Goal: Task Accomplishment & Management: Complete application form

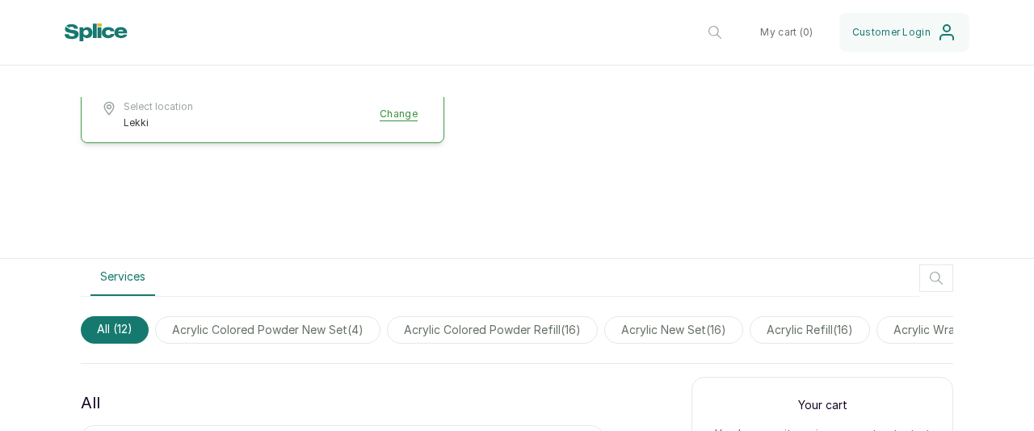
scroll to position [404, 0]
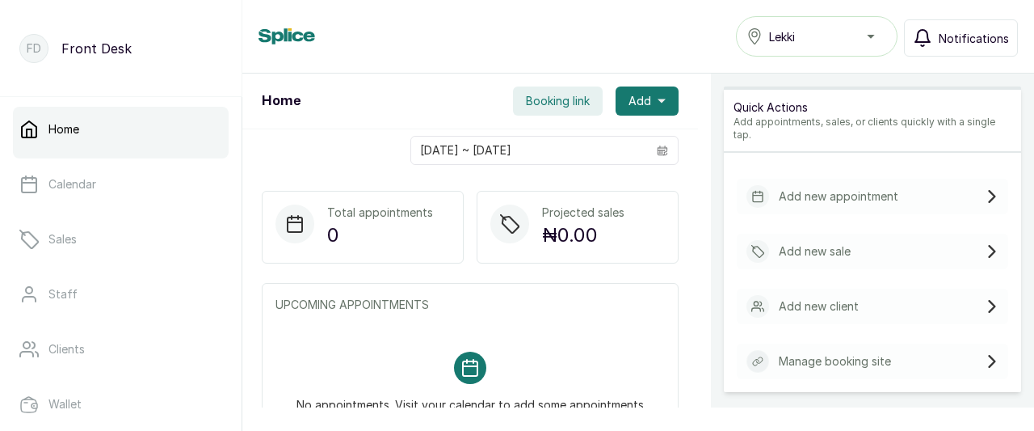
click at [981, 44] on span "Notifications" at bounding box center [974, 38] width 70 height 17
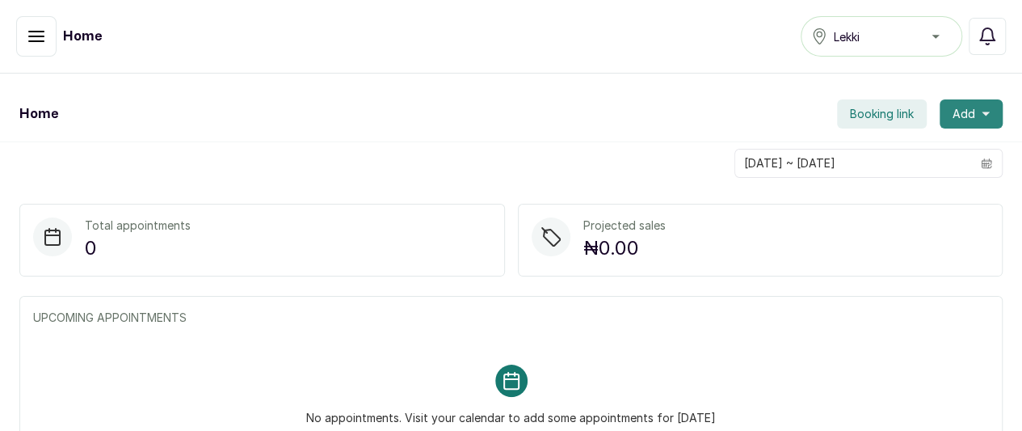
click at [952, 106] on span "Add" at bounding box center [963, 114] width 23 height 16
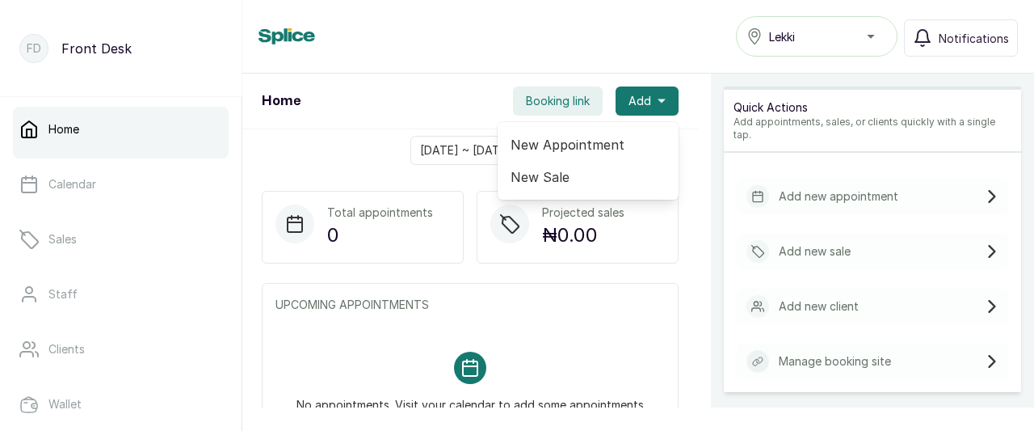
click at [569, 145] on span "New Appointment" at bounding box center [588, 144] width 155 height 19
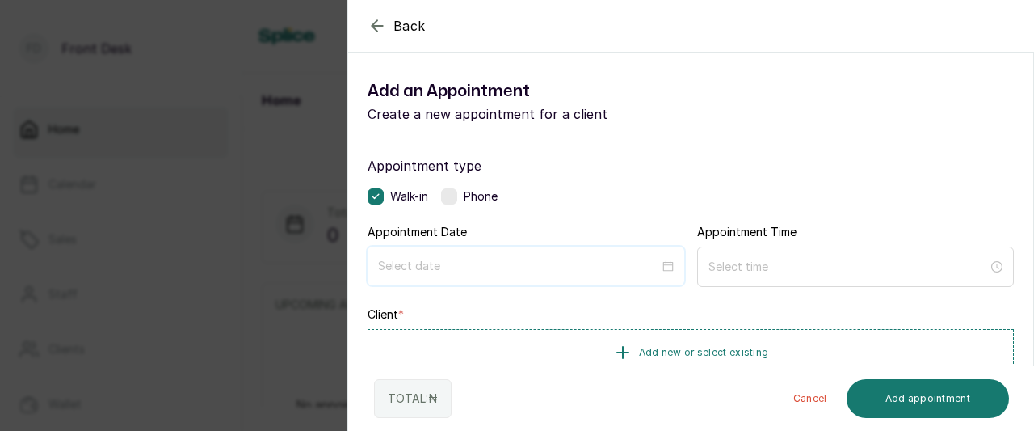
click at [466, 257] on input at bounding box center [518, 266] width 281 height 18
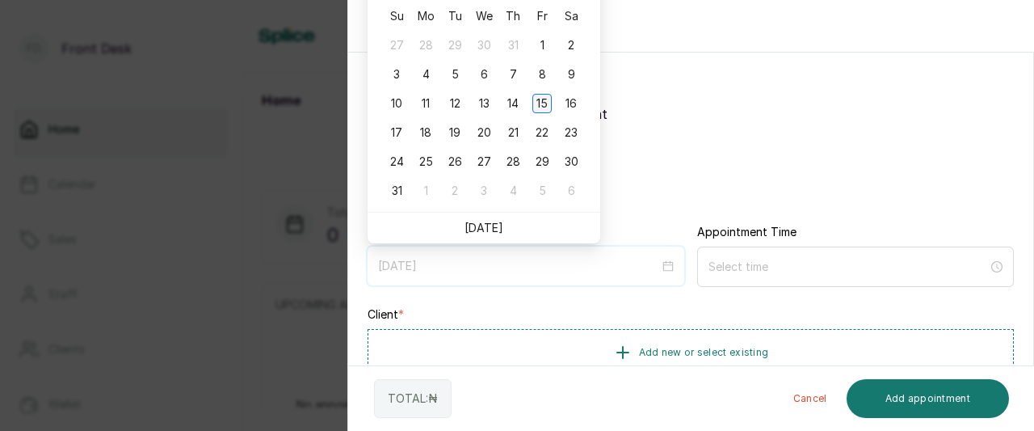
type input "[DATE]"
click at [538, 109] on div "15" at bounding box center [541, 103] width 19 height 19
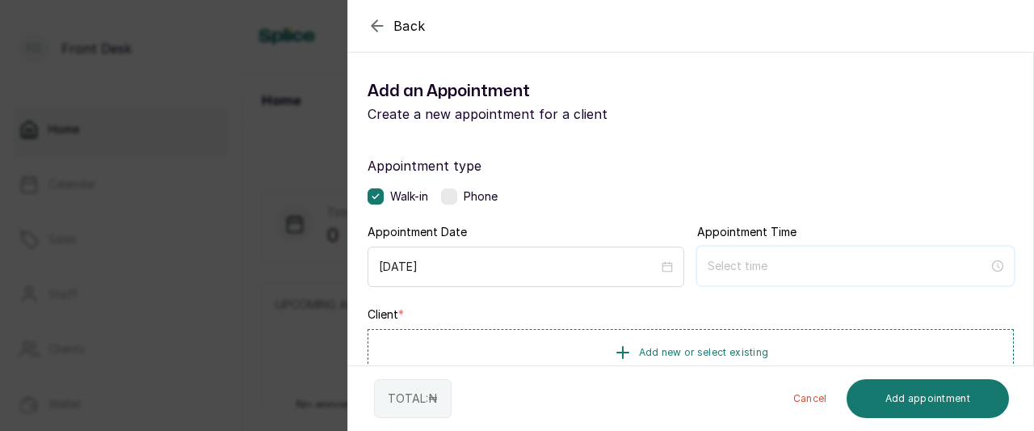
click at [733, 264] on input at bounding box center [848, 266] width 281 height 18
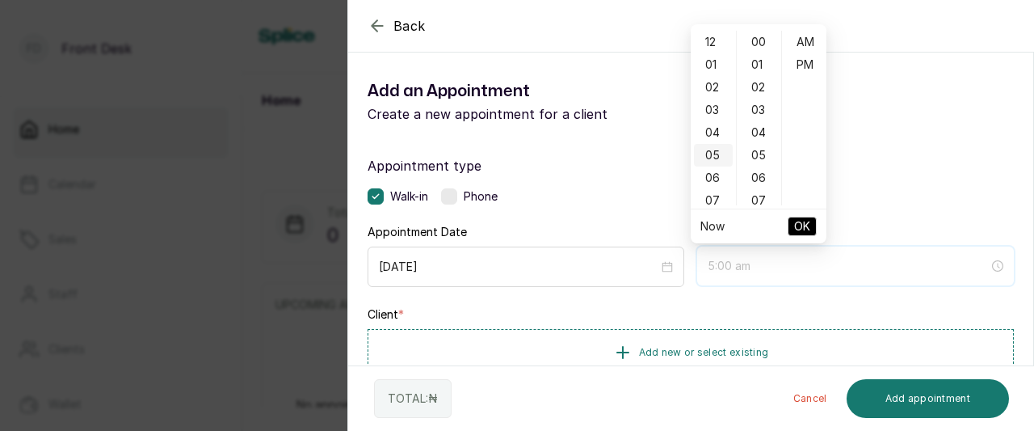
scroll to position [81, 0]
click at [713, 186] on div "10" at bounding box center [713, 187] width 39 height 23
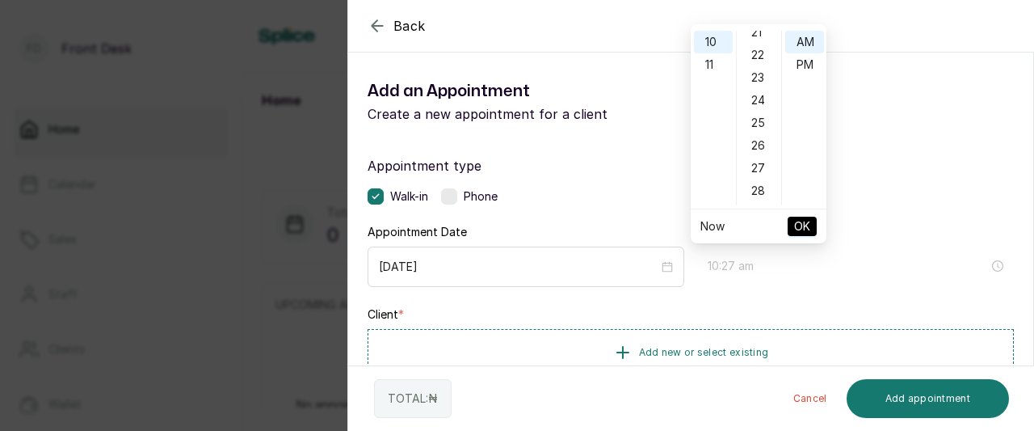
scroll to position [566, 0]
click at [758, 158] on div "30" at bounding box center [759, 155] width 39 height 23
type input "10:30 am"
click at [795, 221] on span "OK" at bounding box center [802, 226] width 16 height 31
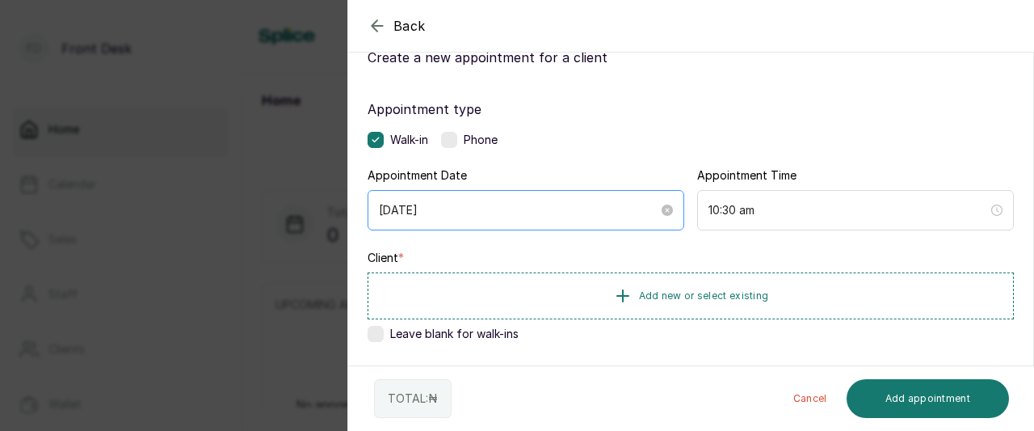
scroll to position [81, 0]
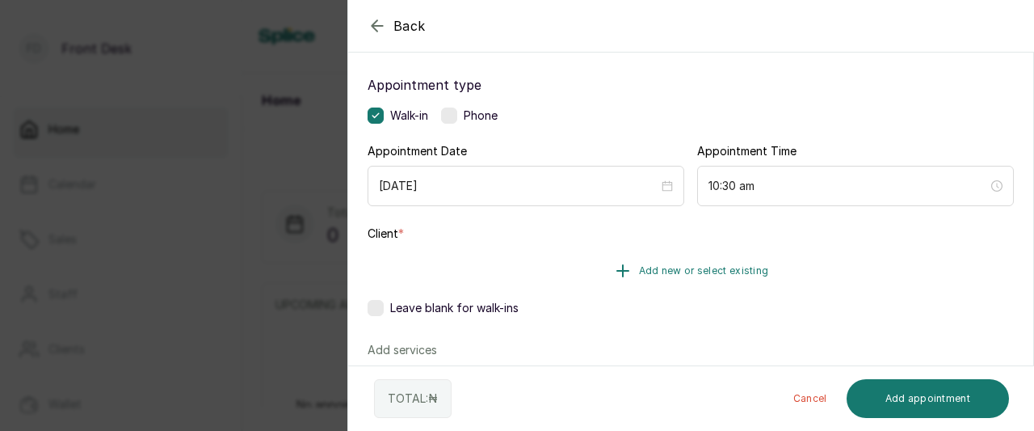
click at [622, 269] on icon "button" at bounding box center [622, 270] width 11 height 11
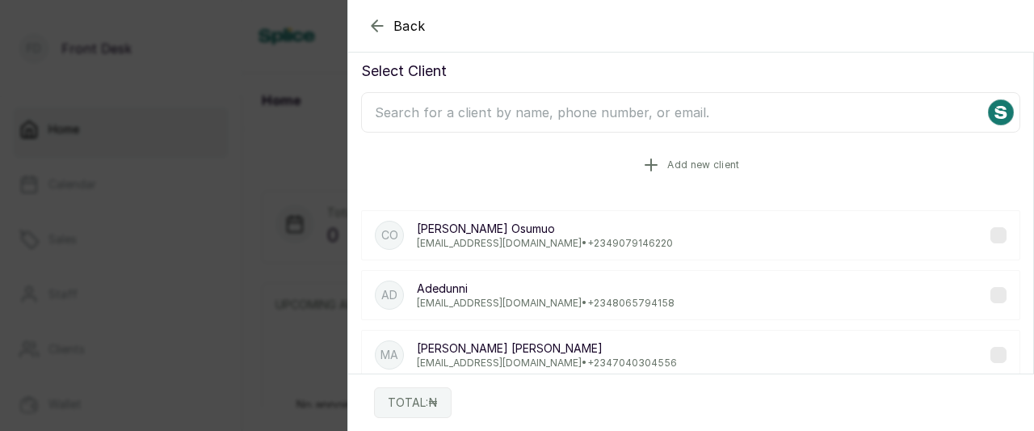
scroll to position [0, 0]
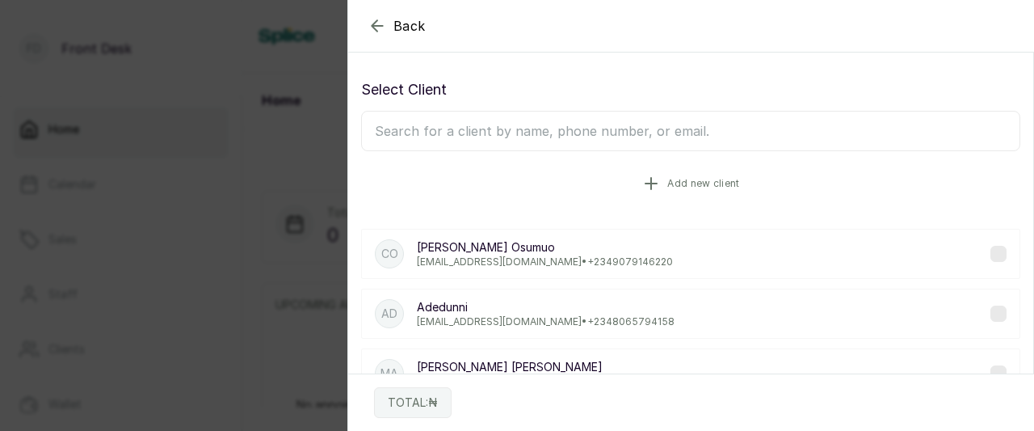
click at [645, 179] on icon "button" at bounding box center [650, 183] width 11 height 11
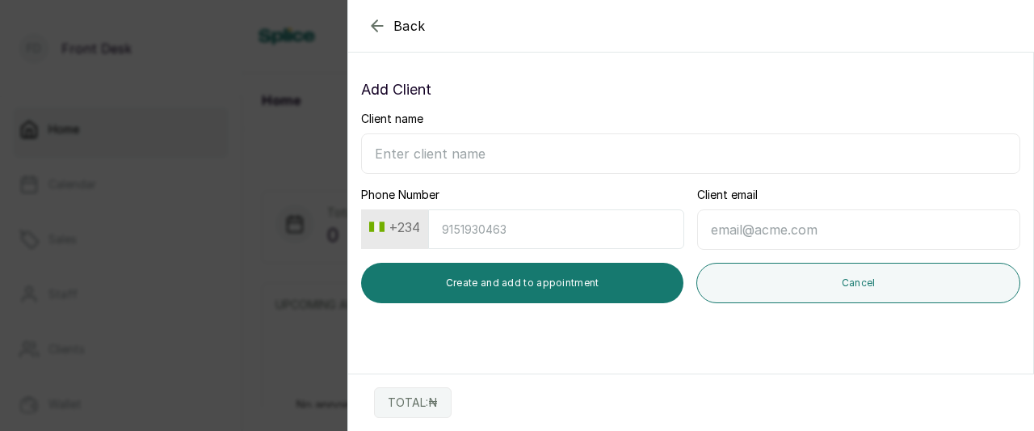
click at [479, 228] on input "Phone Number" at bounding box center [556, 229] width 256 height 40
click at [406, 149] on input "Client name" at bounding box center [690, 153] width 659 height 40
click at [391, 153] on input "mrs [PERSON_NAME]" at bounding box center [690, 153] width 659 height 40
click at [427, 153] on input "Mrs. [PERSON_NAME]" at bounding box center [690, 153] width 659 height 40
type input "Mrs. [PERSON_NAME]"
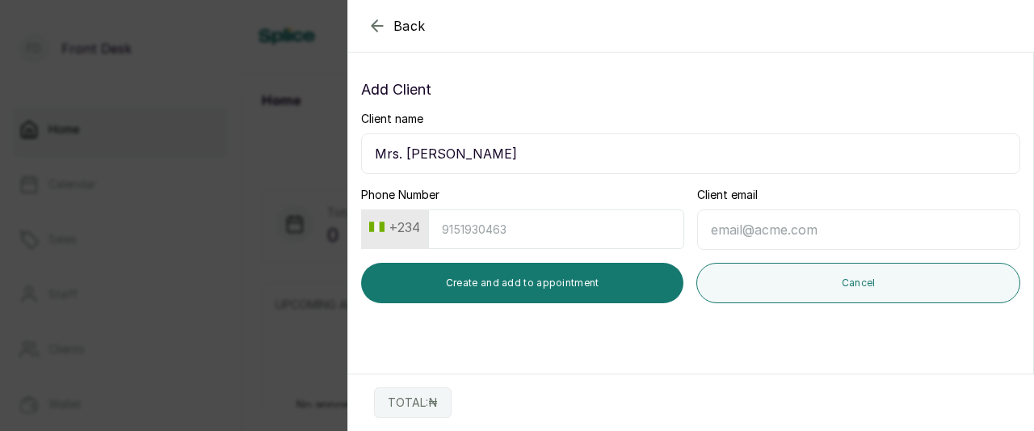
click at [448, 229] on input "Phone Number" at bounding box center [556, 229] width 256 height 40
type input "9164519358"
click at [773, 222] on input "Client email" at bounding box center [858, 229] width 323 height 40
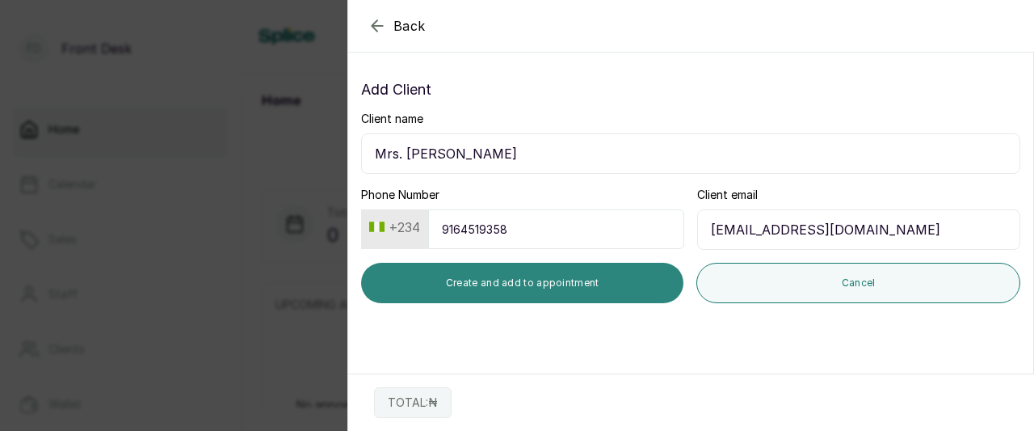
type input "[EMAIL_ADDRESS][DOMAIN_NAME]"
click at [491, 281] on button "Create and add to appointment" at bounding box center [522, 283] width 322 height 40
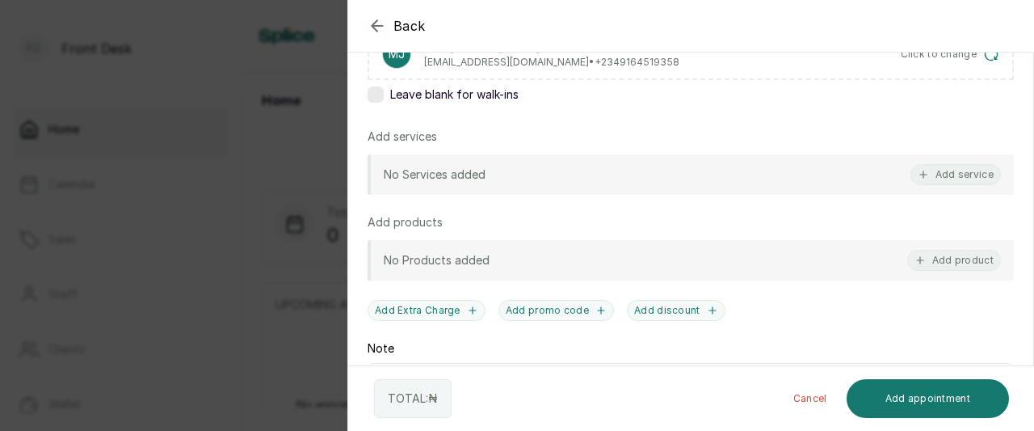
scroll to position [323, 0]
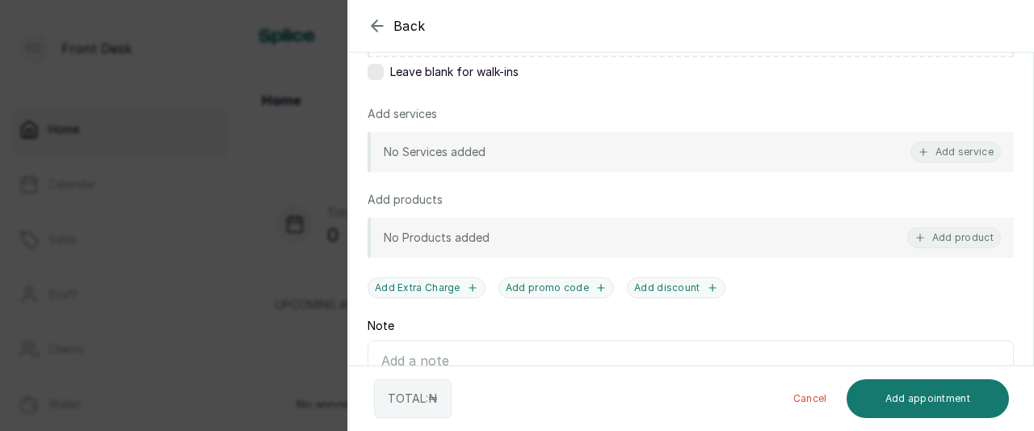
click at [401, 151] on p "No Services added" at bounding box center [435, 152] width 102 height 16
click at [920, 151] on button "Add service" at bounding box center [955, 151] width 90 height 21
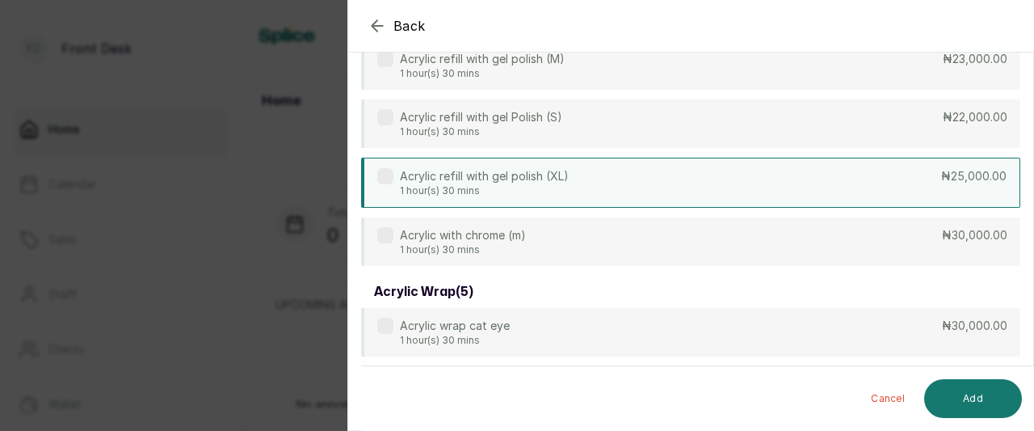
scroll to position [2985, 0]
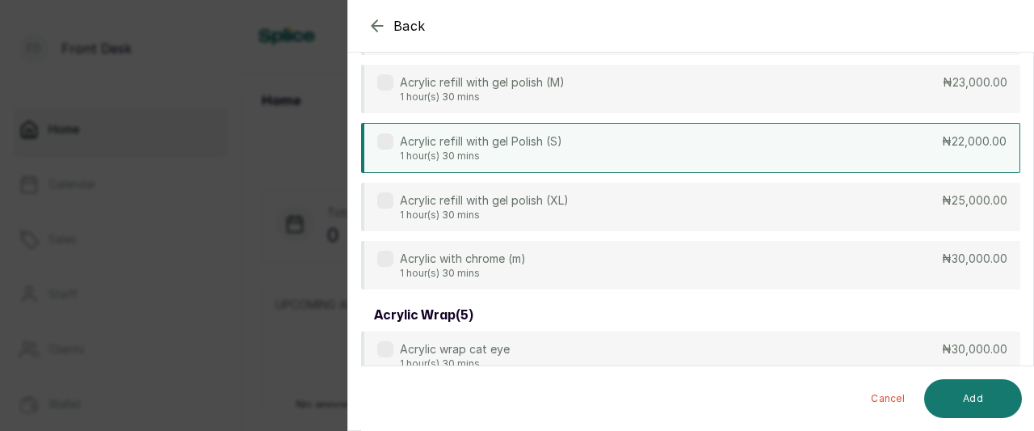
click at [829, 148] on div "Acrylic refill with gel Polish (S) 1 hour(s) 30 mins ₦22,000.00" at bounding box center [690, 148] width 659 height 50
click at [973, 398] on button "Add" at bounding box center [973, 398] width 98 height 39
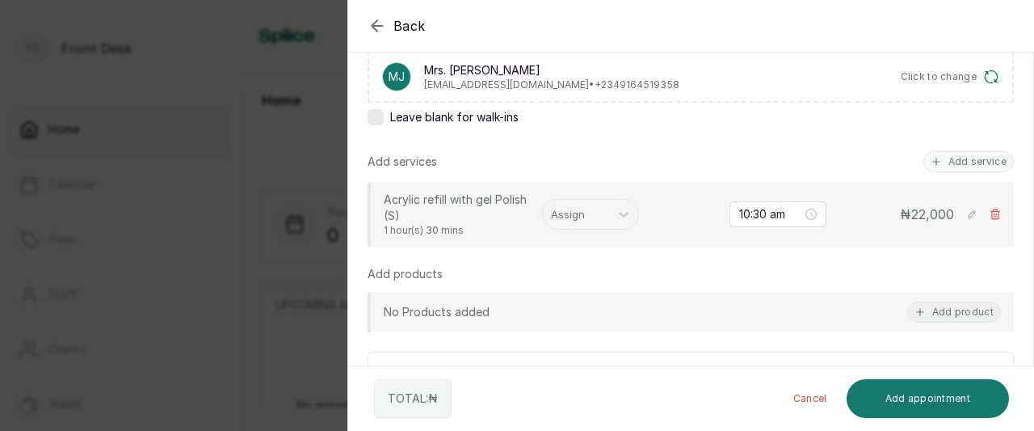
scroll to position [254, 0]
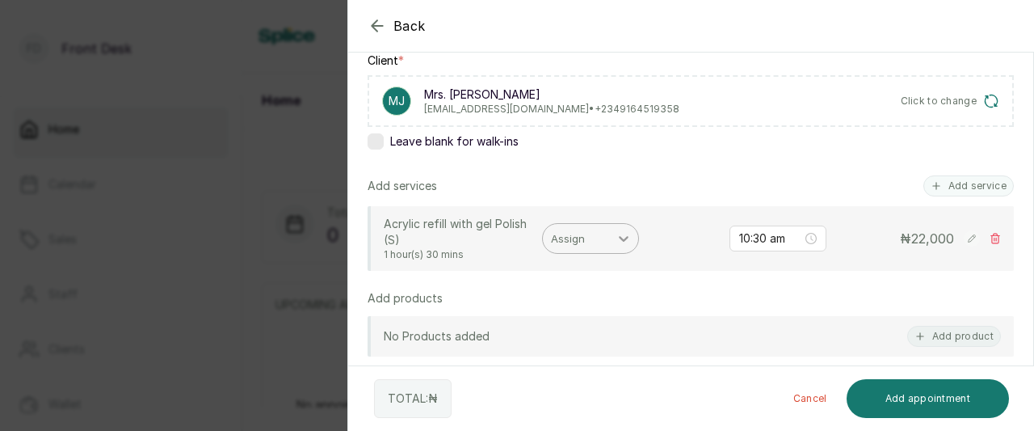
click at [624, 235] on icon at bounding box center [624, 238] width 16 height 16
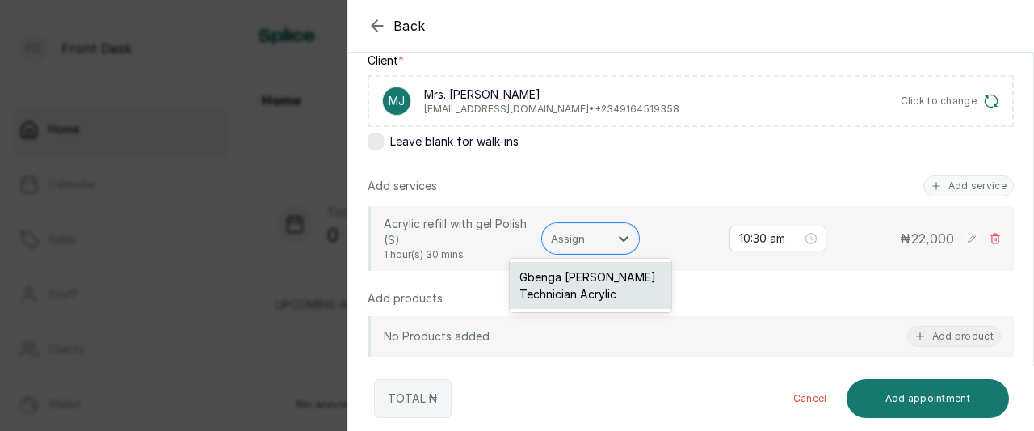
click at [583, 287] on div "Gbenga [PERSON_NAME] Technician Acrylic" at bounding box center [591, 285] width 162 height 47
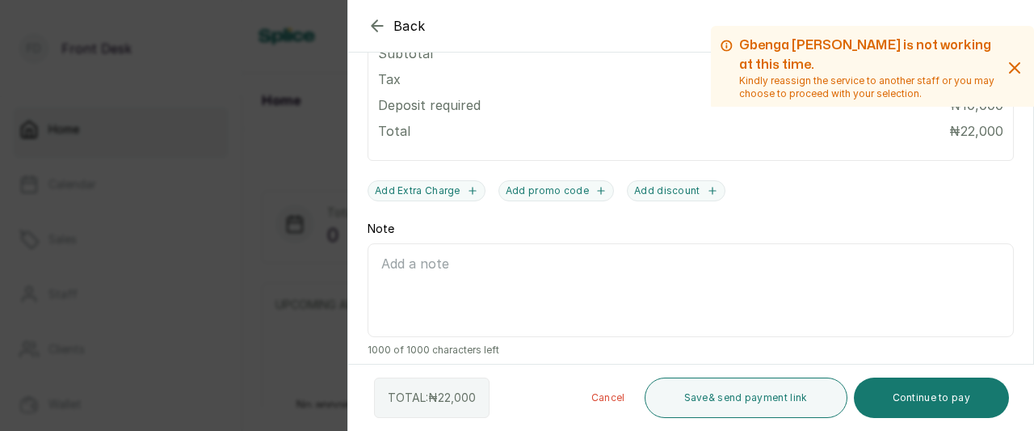
scroll to position [632, 0]
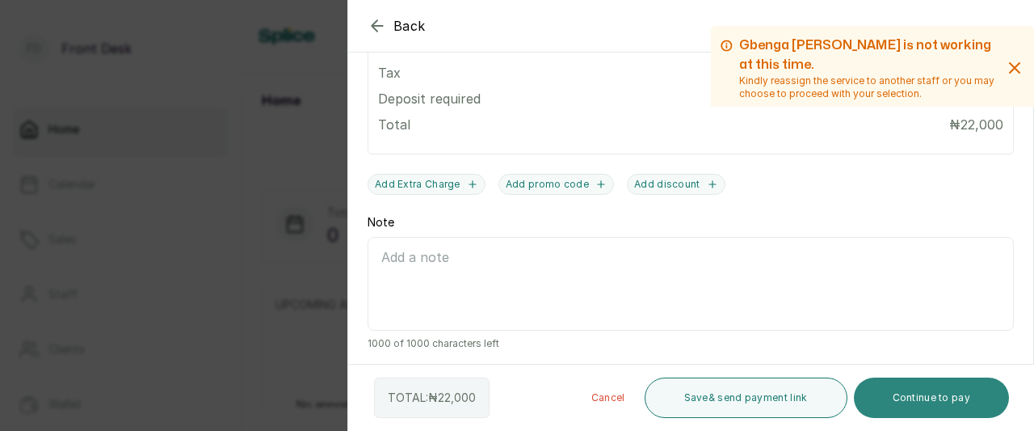
click at [906, 403] on button "Continue to pay" at bounding box center [932, 397] width 156 height 40
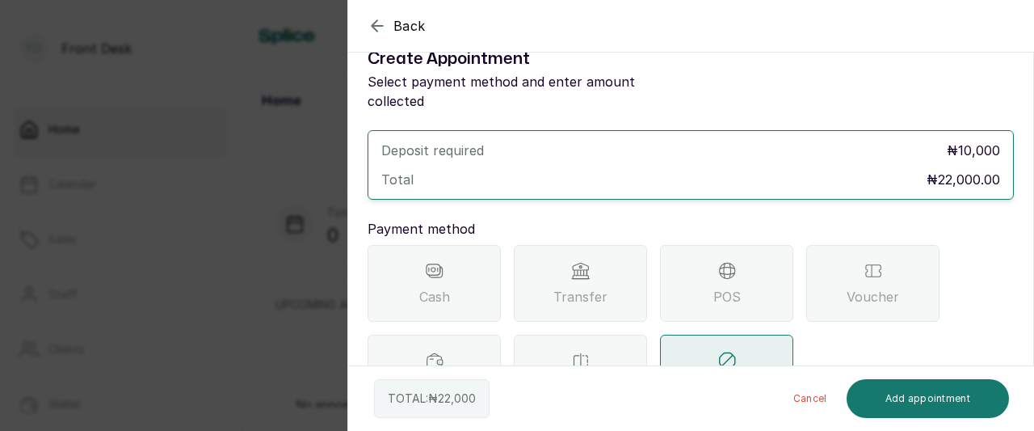
scroll to position [0, 0]
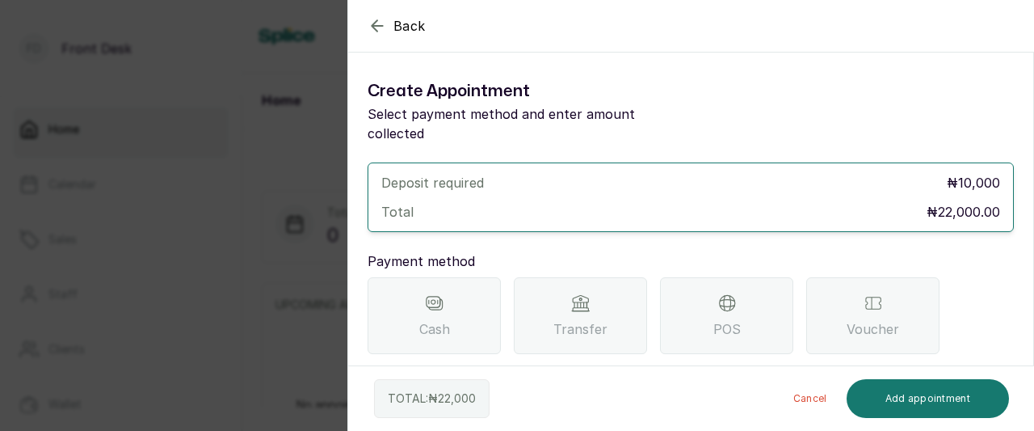
click at [373, 25] on icon "button" at bounding box center [377, 25] width 11 height 11
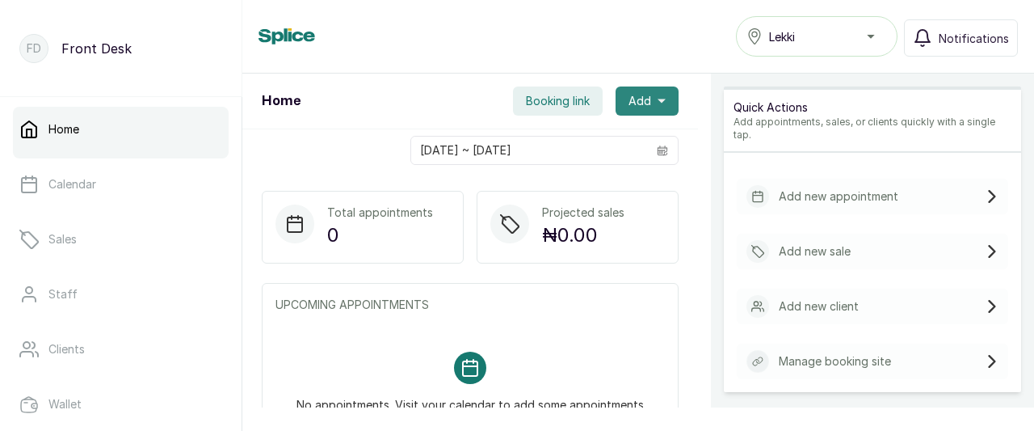
click at [639, 103] on button "Add" at bounding box center [647, 100] width 63 height 29
click at [566, 142] on span "New Appointment" at bounding box center [588, 144] width 155 height 19
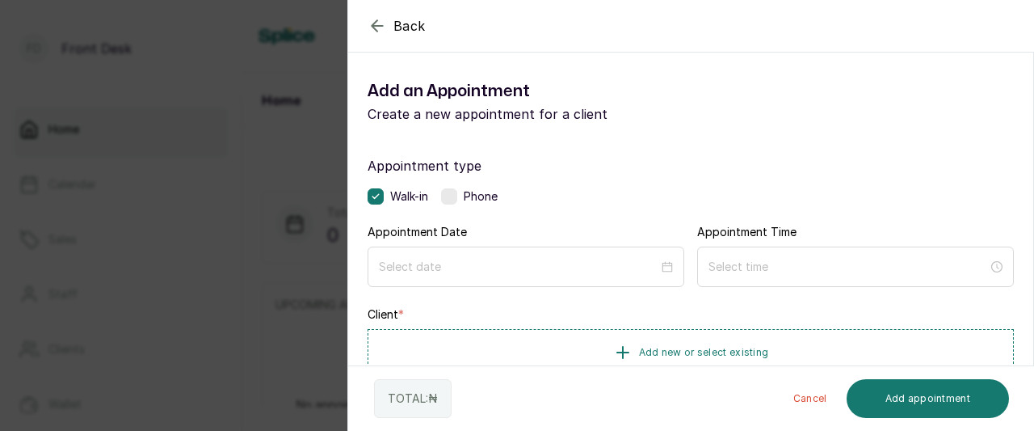
scroll to position [81, 0]
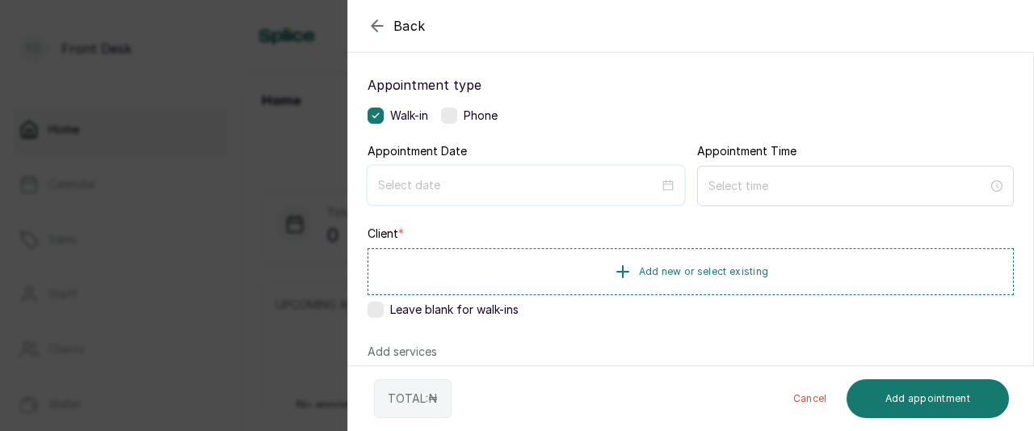
click at [444, 183] on input at bounding box center [518, 185] width 281 height 18
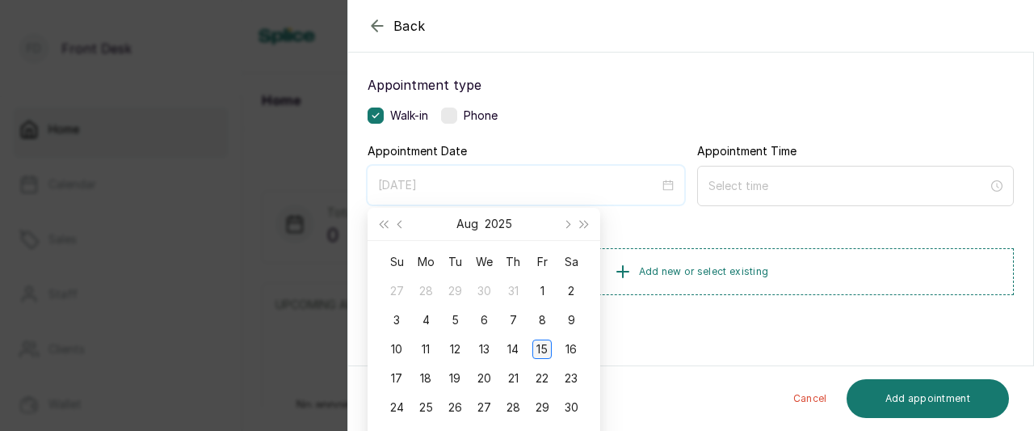
type input "[DATE]"
click at [540, 341] on div "15" at bounding box center [541, 348] width 19 height 19
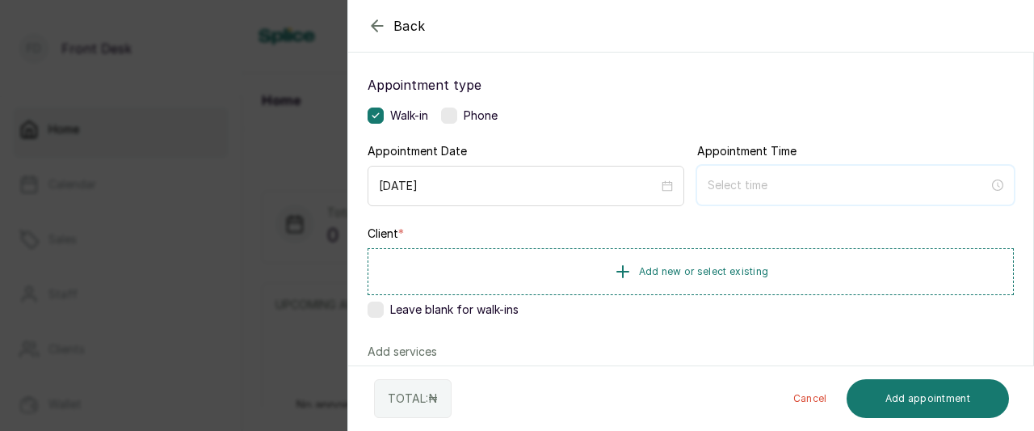
click at [732, 187] on input at bounding box center [848, 185] width 281 height 18
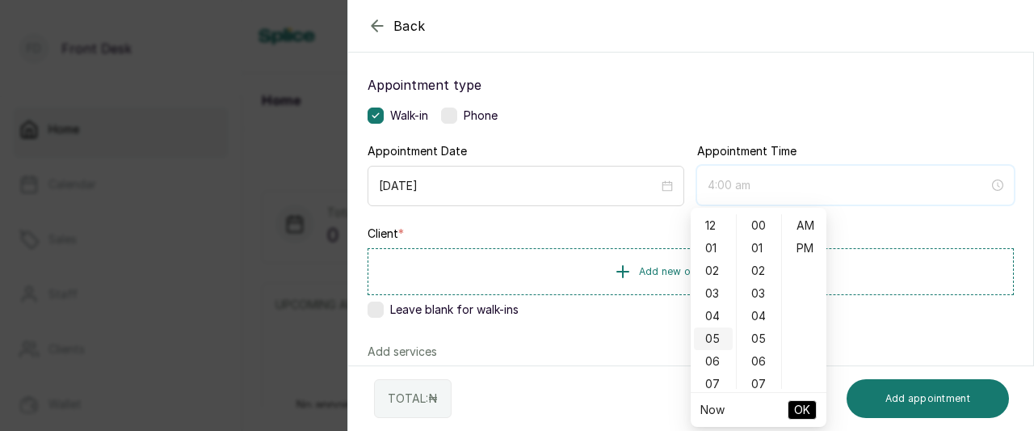
type input "5:00 am"
click at [713, 296] on div "10" at bounding box center [713, 290] width 39 height 23
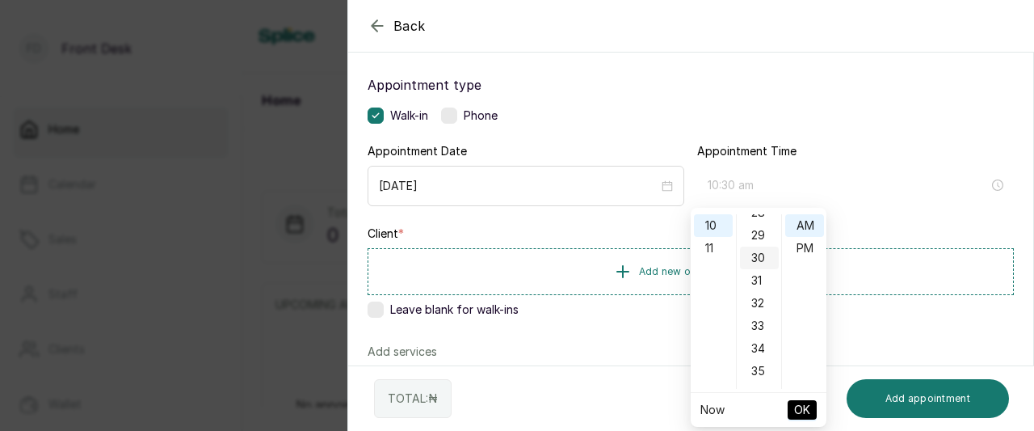
click at [755, 261] on div "30" at bounding box center [759, 257] width 39 height 23
type input "10:30 am"
click at [797, 402] on span "OK" at bounding box center [802, 409] width 16 height 31
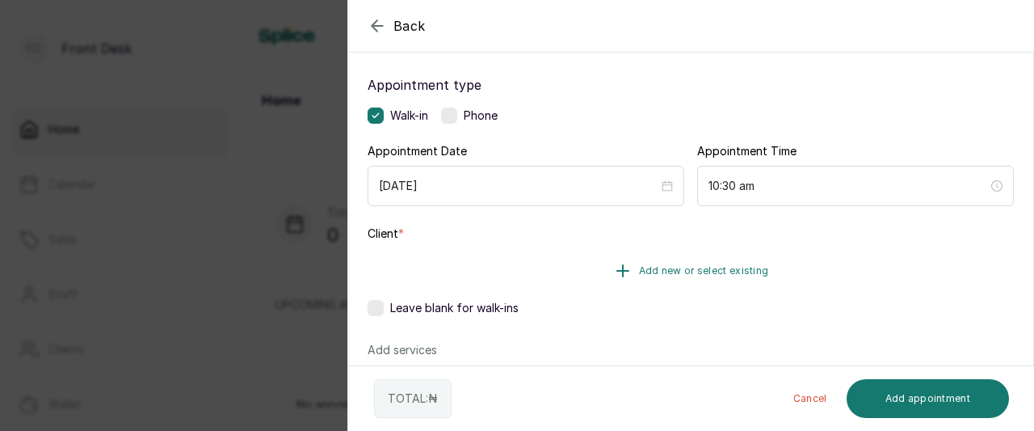
scroll to position [162, 0]
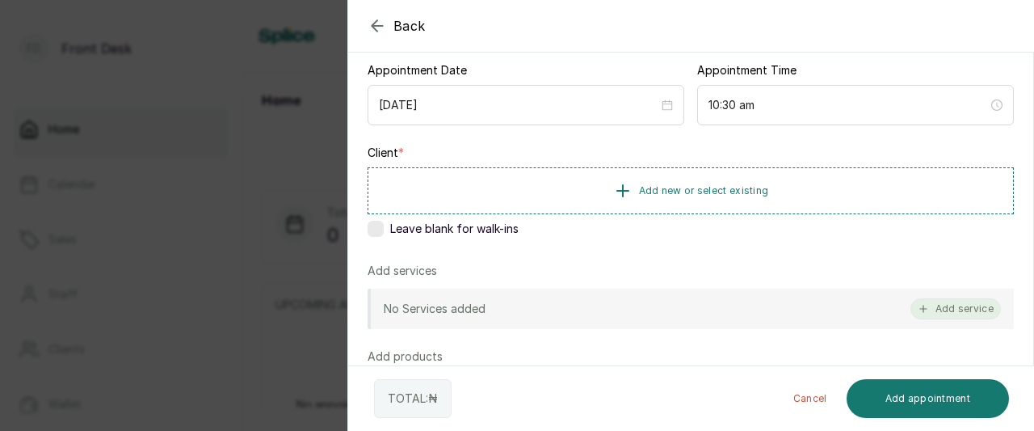
click at [918, 307] on icon "button" at bounding box center [923, 308] width 11 height 11
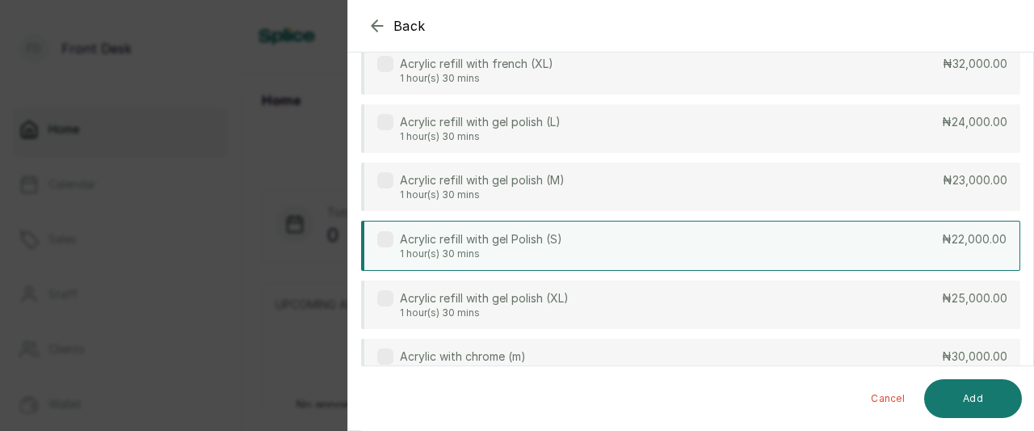
scroll to position [2887, 0]
click at [887, 246] on div "Acrylic refill with gel Polish (S) 1 hour(s) 30 mins ₦22,000.00" at bounding box center [690, 246] width 659 height 50
click at [965, 401] on button "Add" at bounding box center [973, 398] width 98 height 39
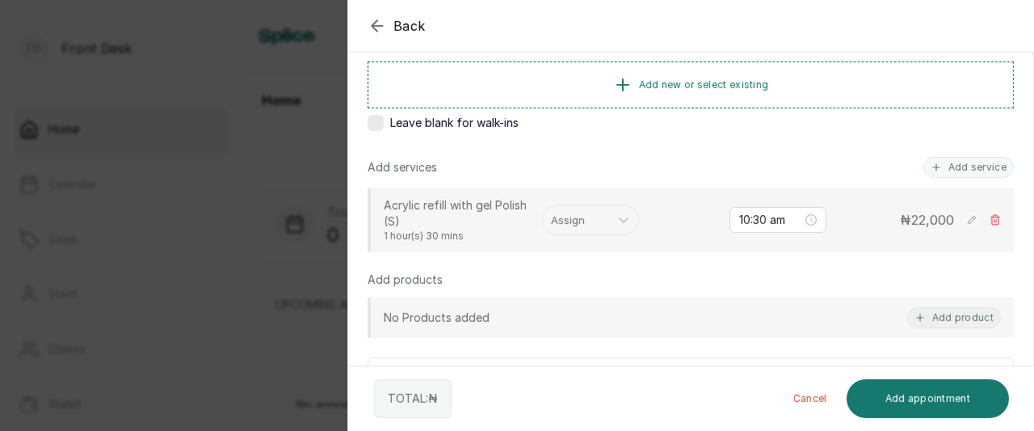
scroll to position [249, 0]
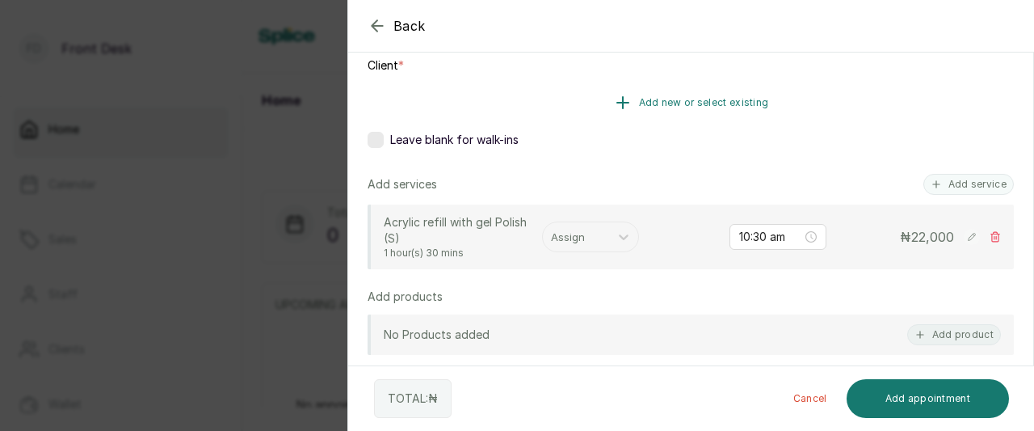
click at [615, 104] on icon "button" at bounding box center [622, 102] width 19 height 19
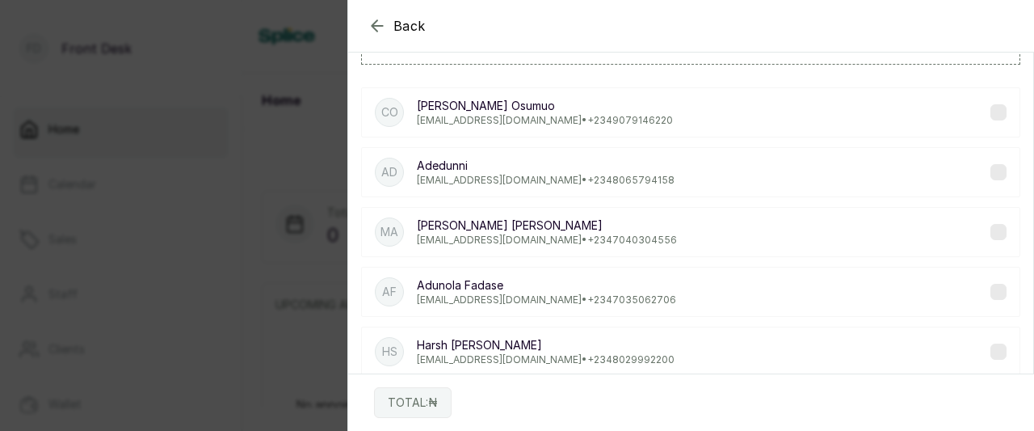
scroll to position [0, 0]
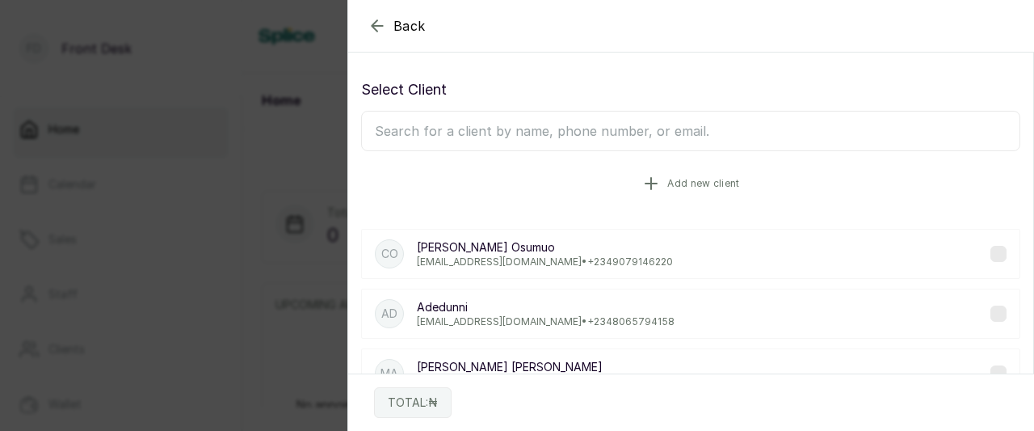
click at [650, 178] on icon "button" at bounding box center [650, 183] width 19 height 19
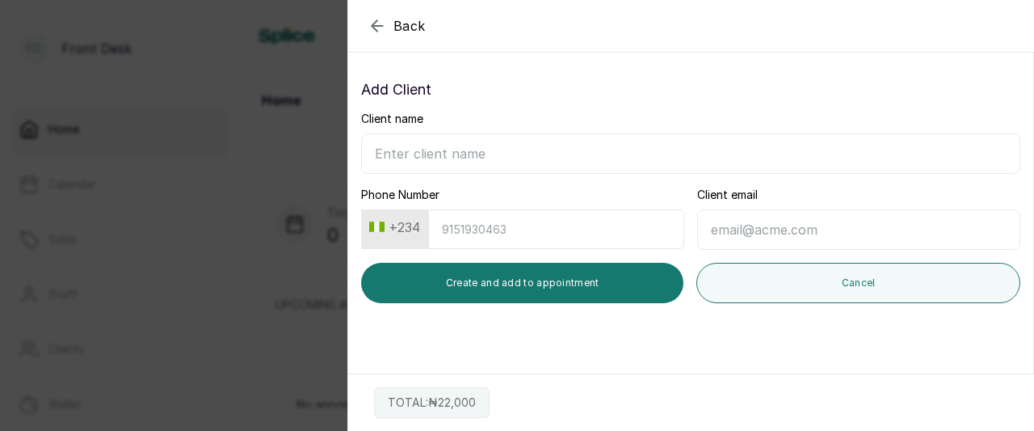
click at [498, 222] on input "Phone Number" at bounding box center [556, 229] width 256 height 40
click at [459, 150] on input "Client name" at bounding box center [690, 153] width 659 height 40
click at [380, 153] on input "nrs [PERSON_NAME]" at bounding box center [690, 153] width 659 height 40
click at [380, 154] on input "Ms [PERSON_NAME]" at bounding box center [690, 153] width 659 height 40
type input "Ms [PERSON_NAME]"
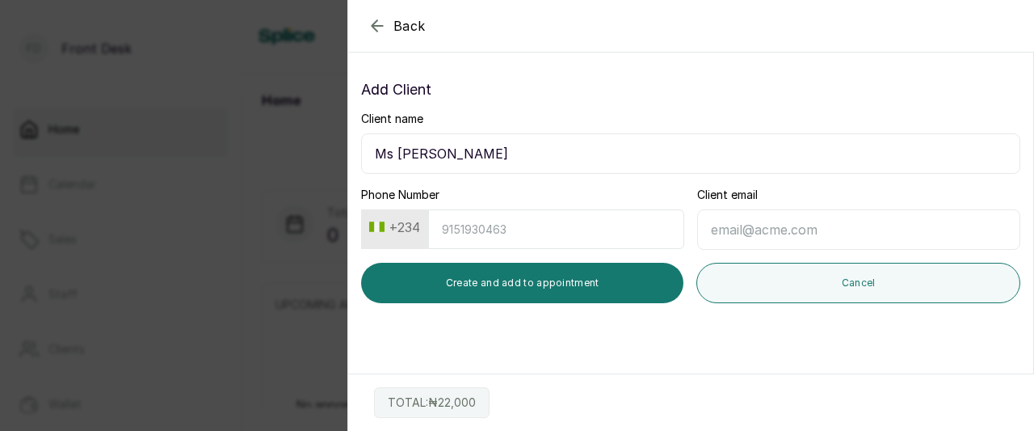
click at [484, 179] on div "Client name Ms [PERSON_NAME] Phone Number +234 Client email Create and add to a…" at bounding box center [690, 207] width 659 height 192
click at [441, 187] on div "Phone Number +234" at bounding box center [522, 218] width 323 height 62
click at [465, 230] on input "Phone Number" at bounding box center [556, 229] width 256 height 40
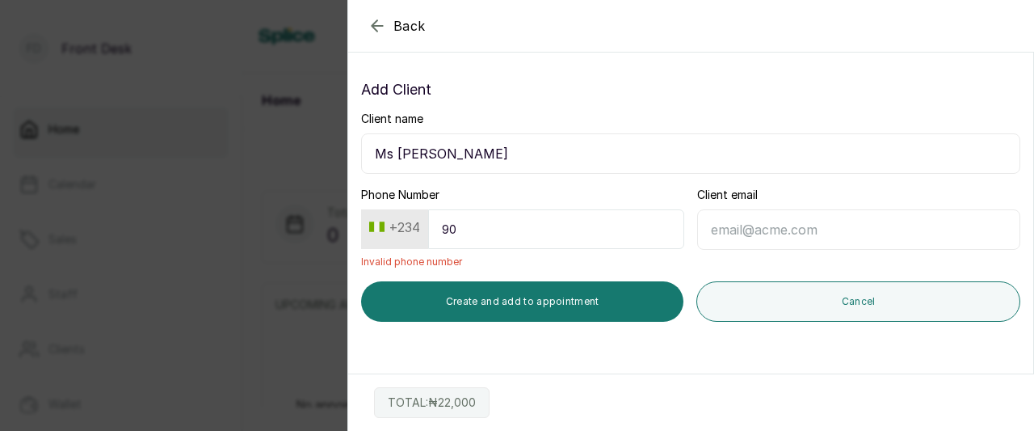
type input "9"
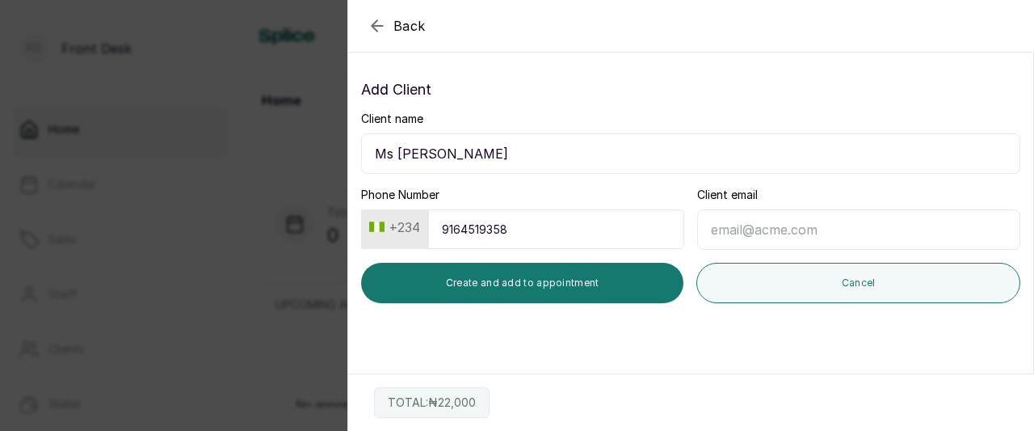
type input "9164519358"
click at [742, 225] on input "Client email" at bounding box center [858, 229] width 323 height 40
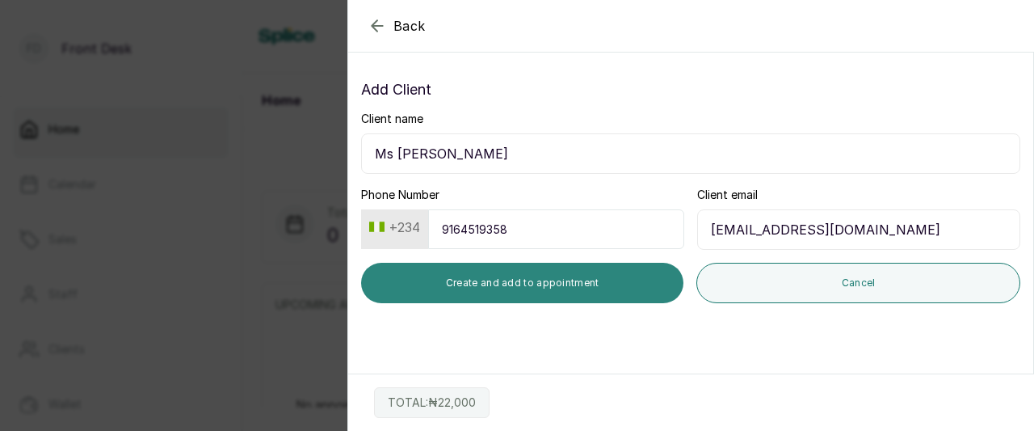
type input "[EMAIL_ADDRESS][DOMAIN_NAME]"
click at [493, 284] on button "Create and add to appointment" at bounding box center [522, 283] width 322 height 40
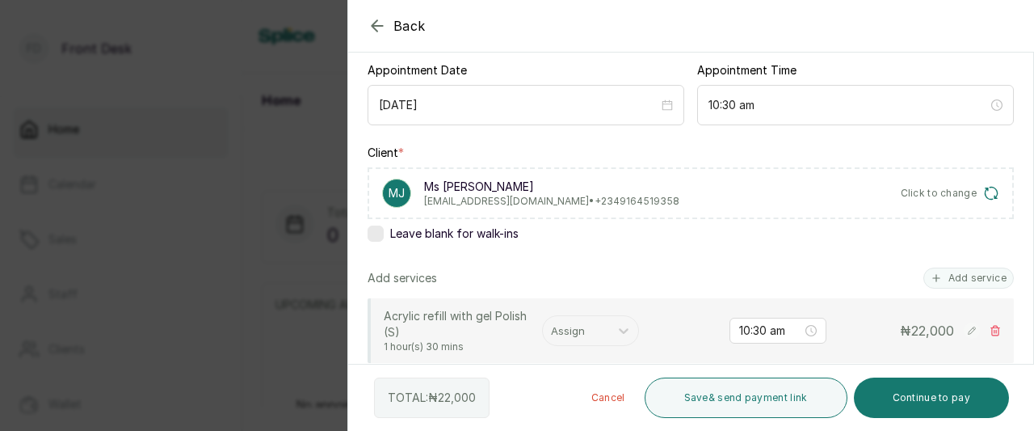
scroll to position [242, 0]
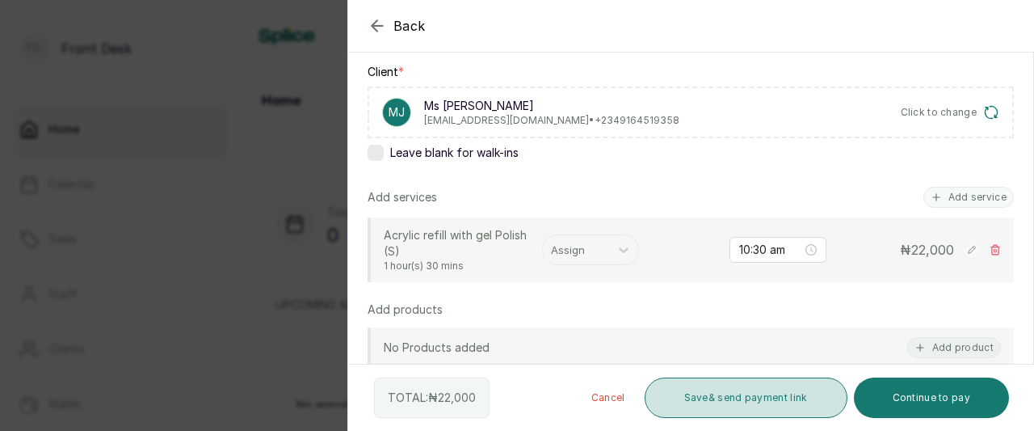
click at [714, 404] on button "Save & send payment link" at bounding box center [746, 397] width 203 height 40
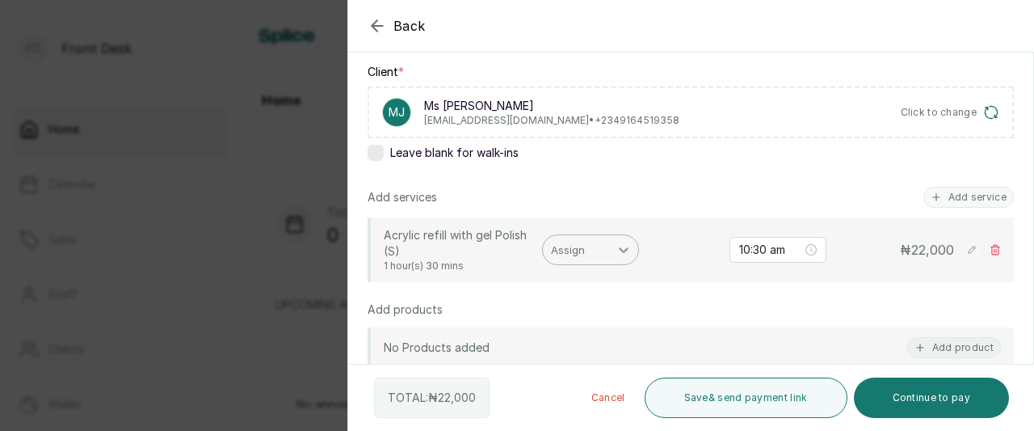
click at [617, 255] on icon at bounding box center [624, 250] width 16 height 16
click at [606, 292] on div "Gbenga [PERSON_NAME] Technician Acrylic" at bounding box center [591, 296] width 162 height 47
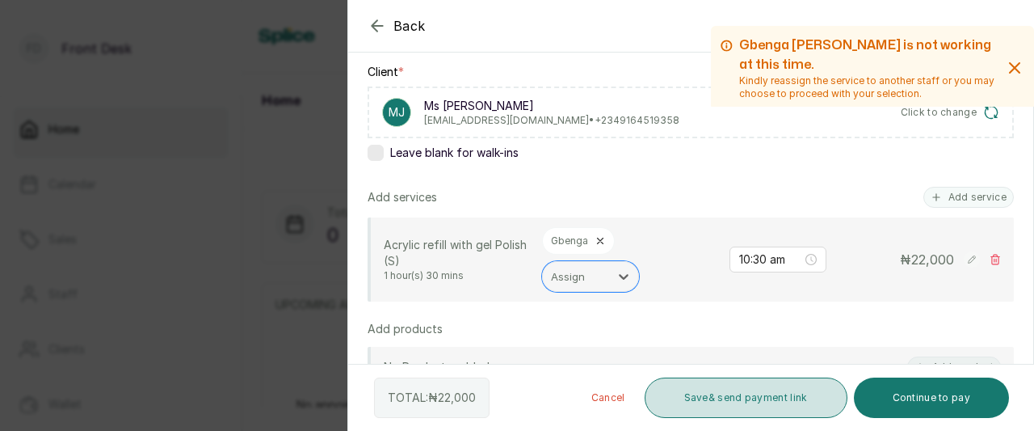
click at [698, 400] on button "Save & send payment link" at bounding box center [746, 397] width 203 height 40
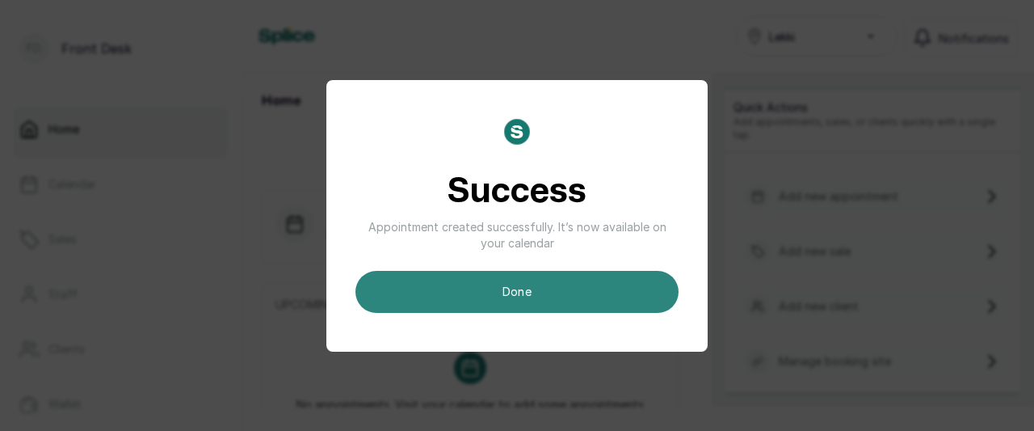
click at [541, 288] on button "done" at bounding box center [516, 292] width 323 height 42
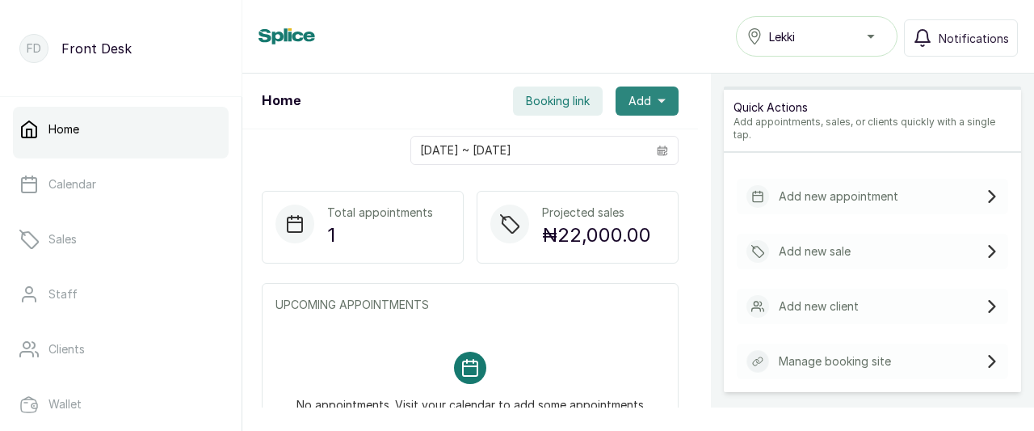
click at [641, 99] on button "Add" at bounding box center [647, 100] width 63 height 29
click at [552, 145] on span "New Appointment" at bounding box center [588, 144] width 155 height 19
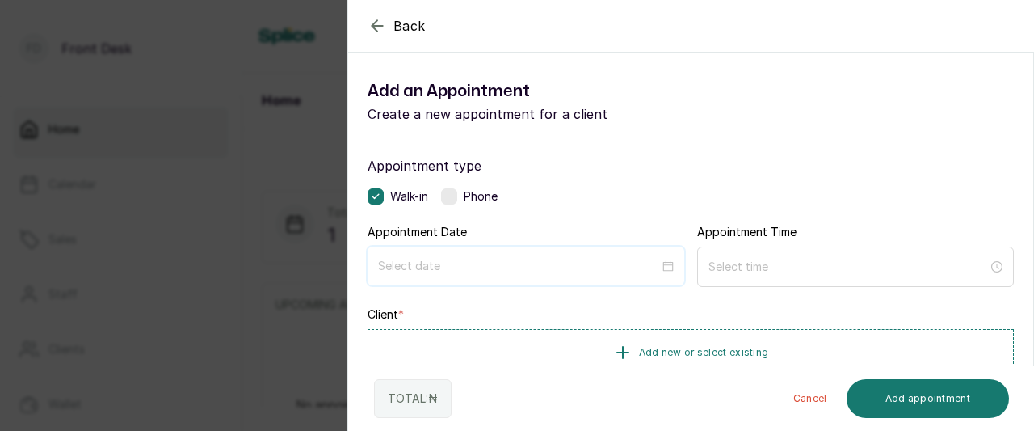
click at [443, 271] on input at bounding box center [518, 266] width 281 height 18
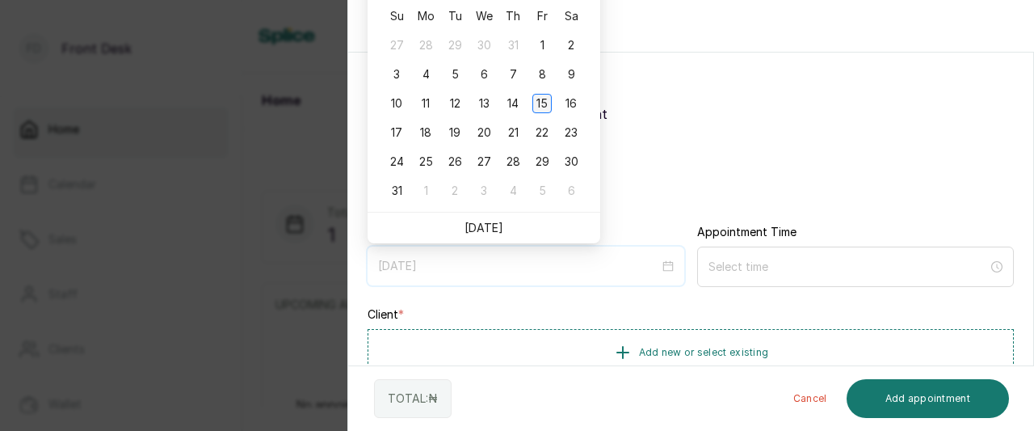
type input "[DATE]"
click at [548, 104] on div "15" at bounding box center [541, 103] width 19 height 19
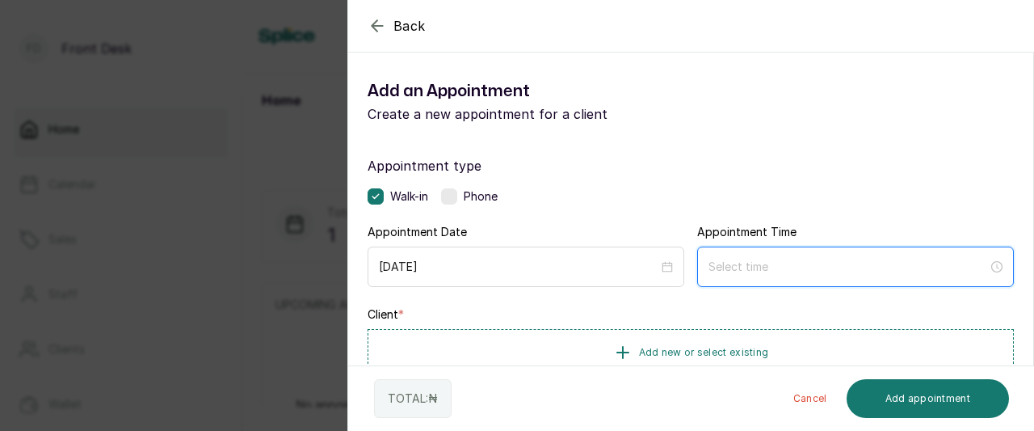
click at [726, 267] on input at bounding box center [848, 267] width 280 height 18
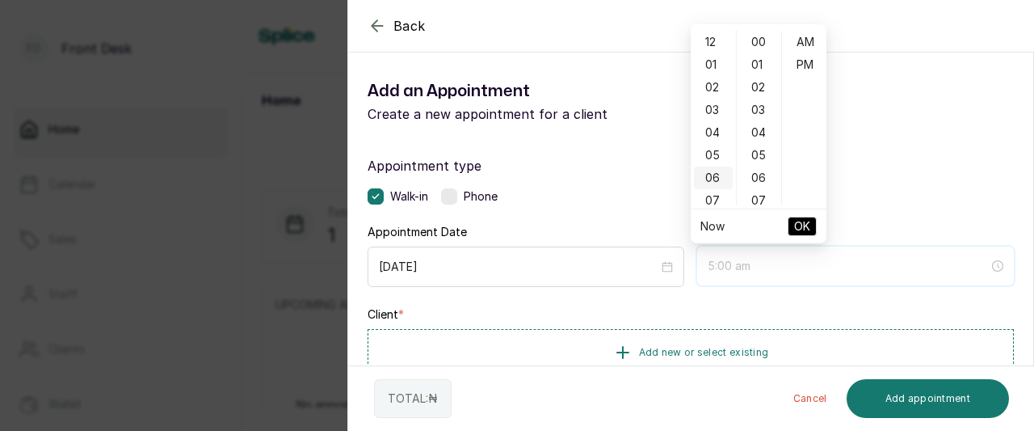
type input "6:00 am"
type input "5:00 am"
type input "12:05 am"
type input "12:07 am"
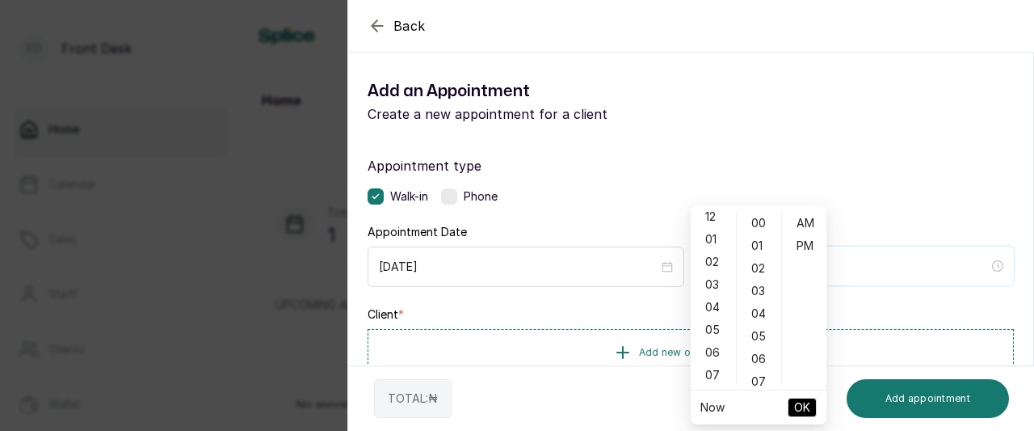
scroll to position [323, 0]
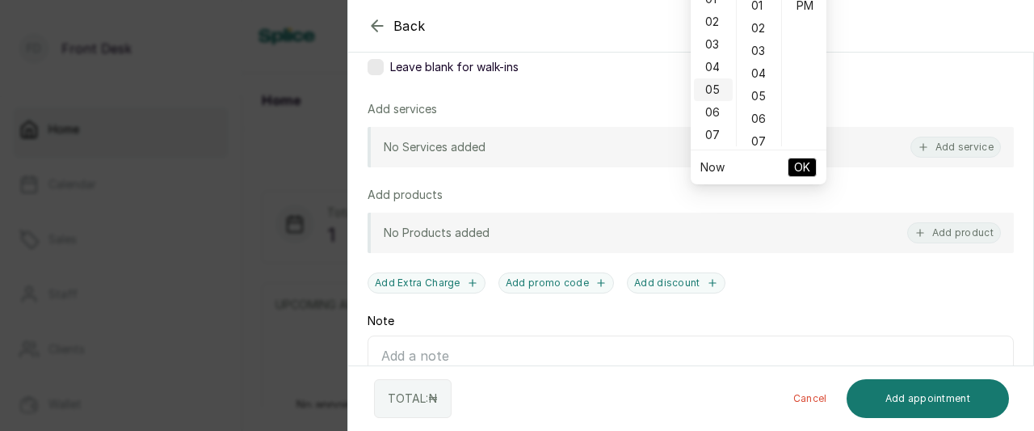
type input "5:00 am"
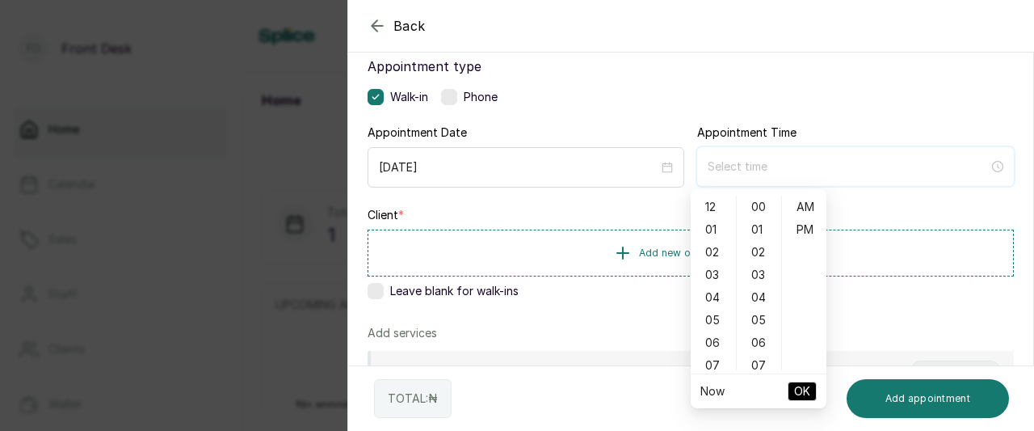
scroll to position [99, 0]
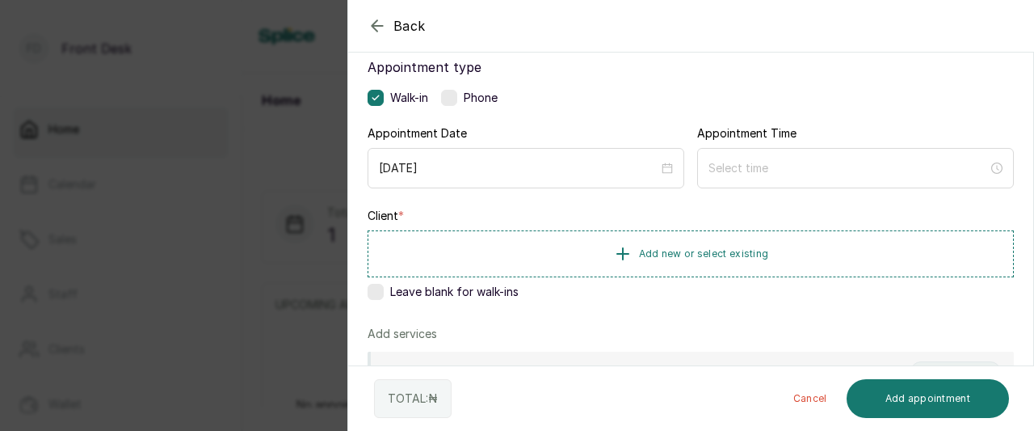
click at [381, 27] on icon "button" at bounding box center [377, 25] width 19 height 19
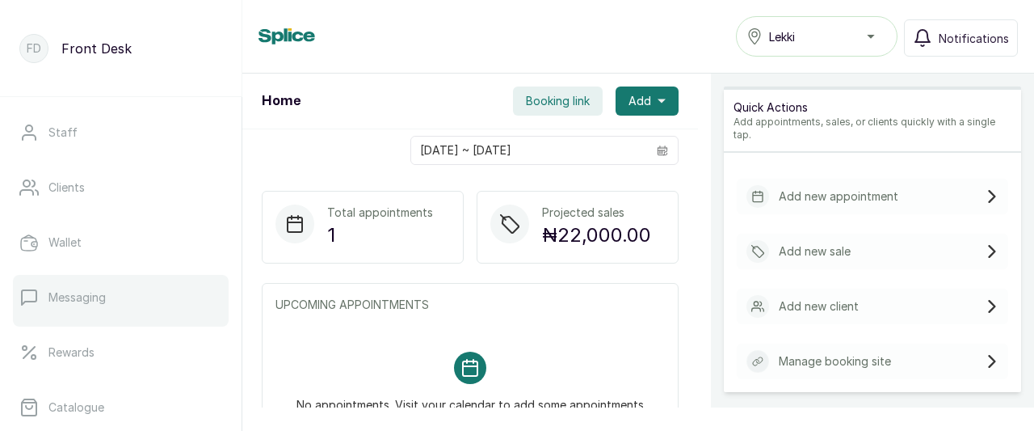
scroll to position [323, 0]
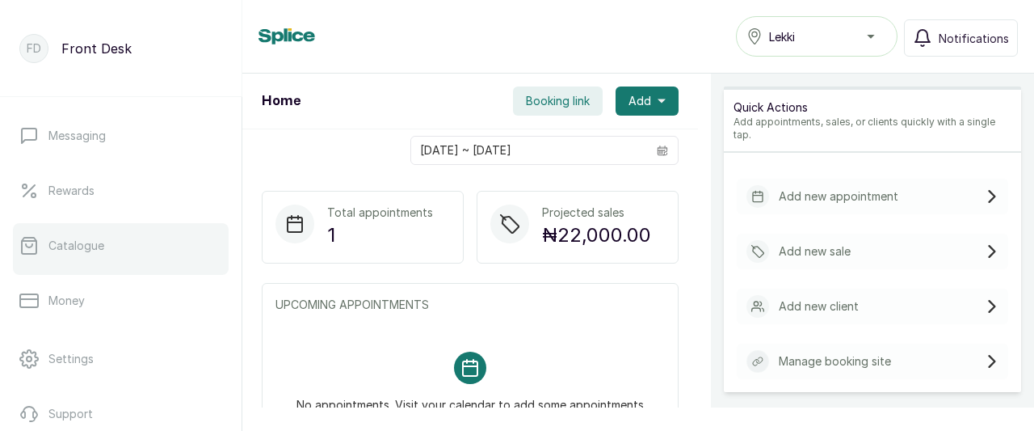
click at [81, 255] on link "Catalogue" at bounding box center [121, 245] width 216 height 45
